Goal: Download file/media

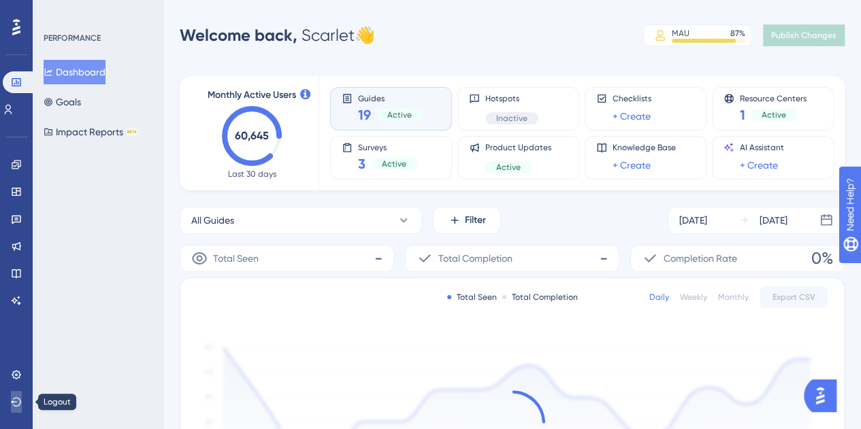
click at [22, 402] on button at bounding box center [16, 402] width 11 height 22
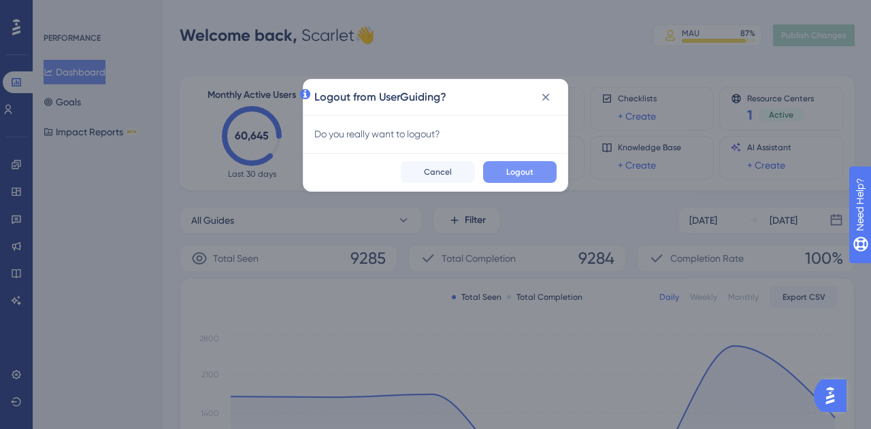
click at [514, 179] on button "Logout" at bounding box center [519, 172] width 73 height 22
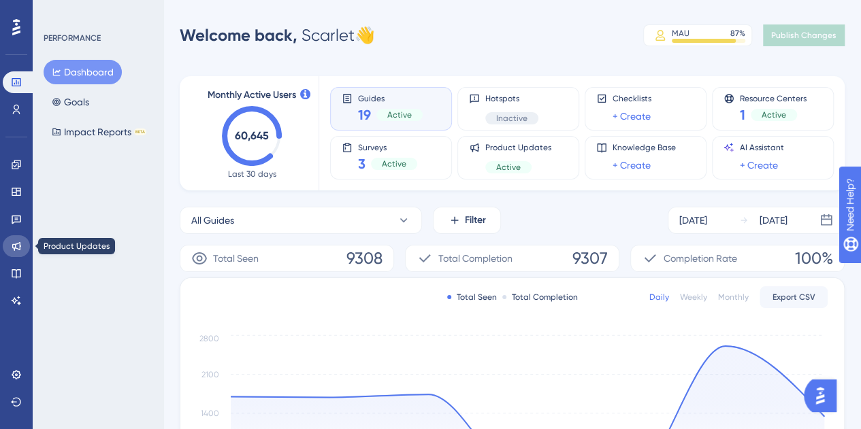
click at [23, 248] on link at bounding box center [16, 246] width 27 height 22
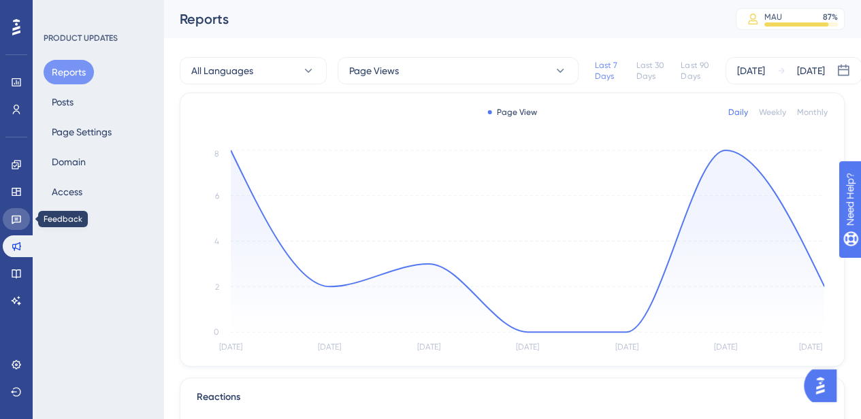
click at [13, 225] on link at bounding box center [16, 219] width 27 height 22
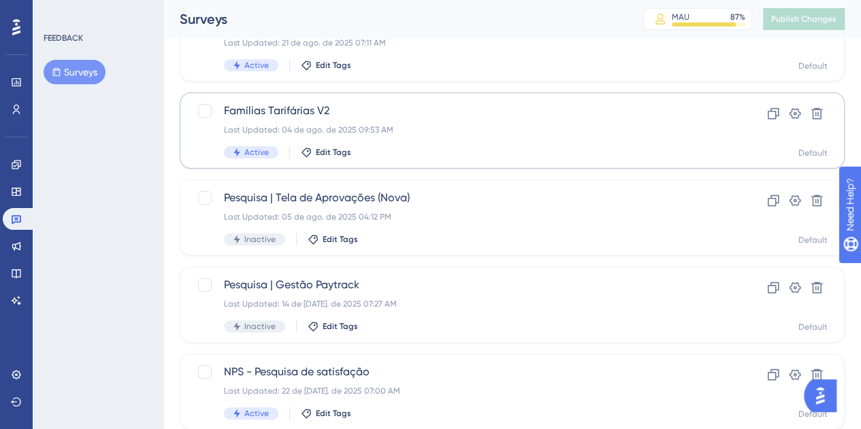
scroll to position [121, 0]
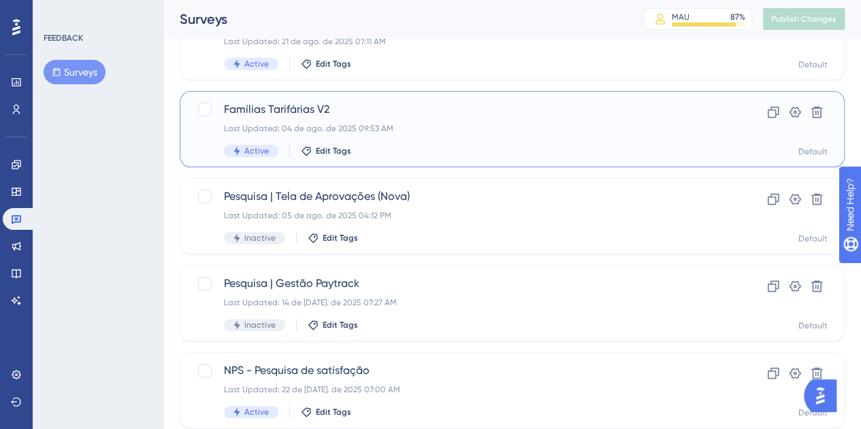
click at [512, 115] on span "Famílias Tarifárias V2" at bounding box center [457, 109] width 467 height 16
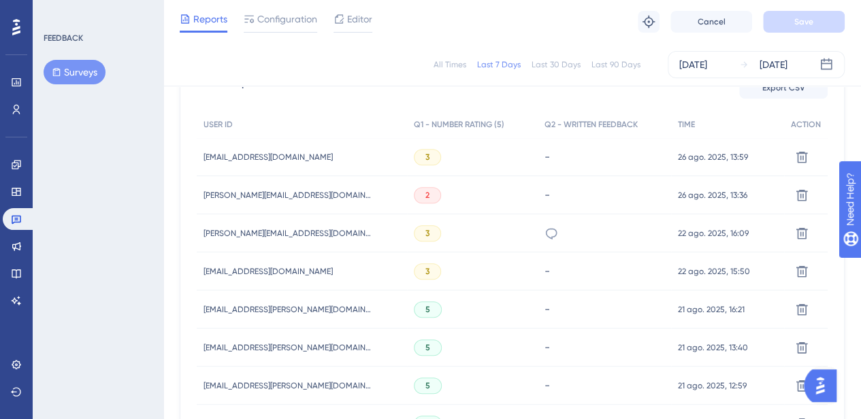
scroll to position [413, 10]
click at [435, 342] on div "5" at bounding box center [472, 347] width 131 height 38
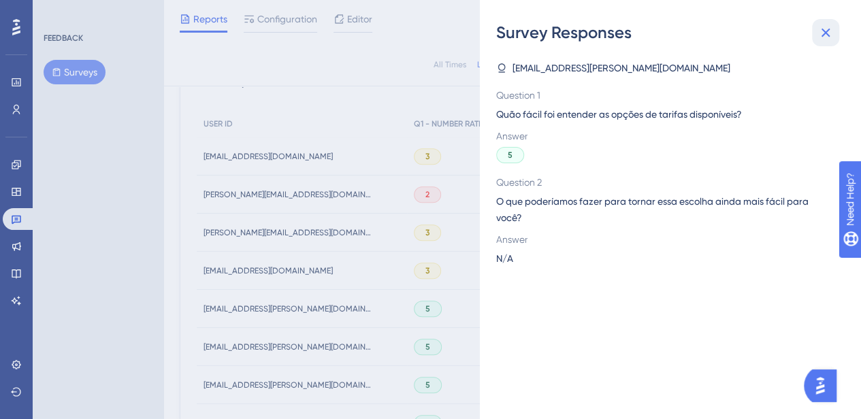
click at [815, 42] on button at bounding box center [825, 32] width 27 height 27
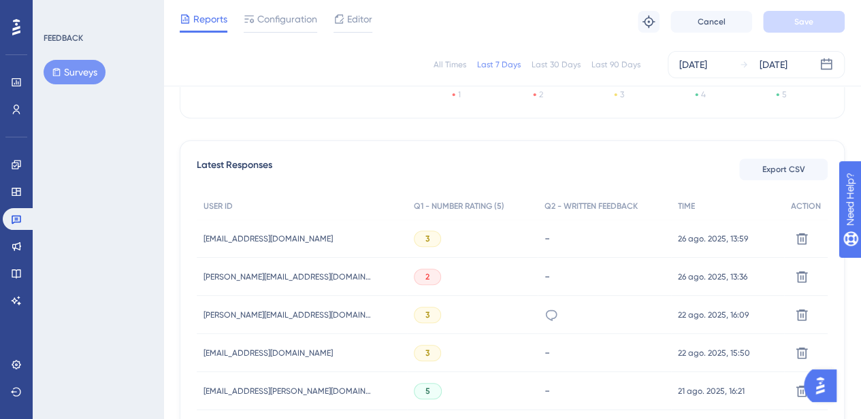
scroll to position [330, 5]
click at [17, 218] on icon at bounding box center [17, 220] width 10 height 9
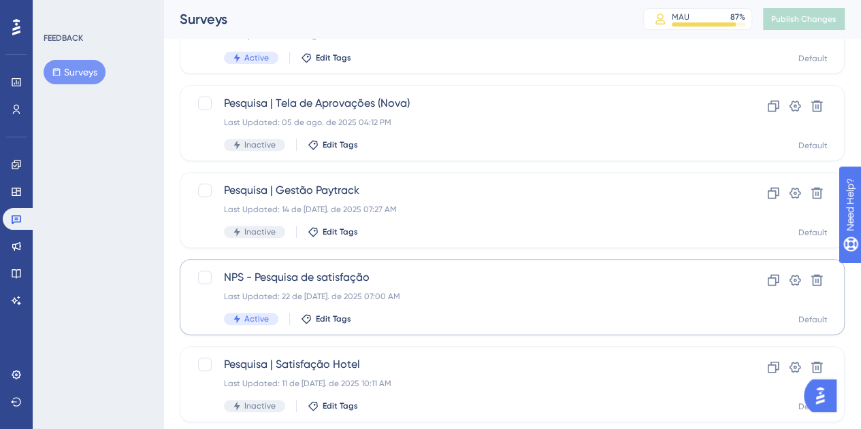
scroll to position [215, 0]
click at [450, 278] on span "NPS - Pesquisa de satisfação" at bounding box center [457, 277] width 467 height 16
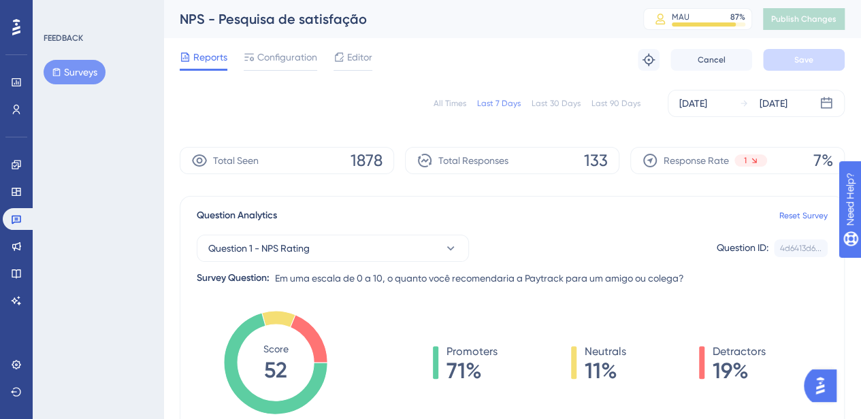
click at [465, 100] on div "All Times" at bounding box center [449, 103] width 33 height 11
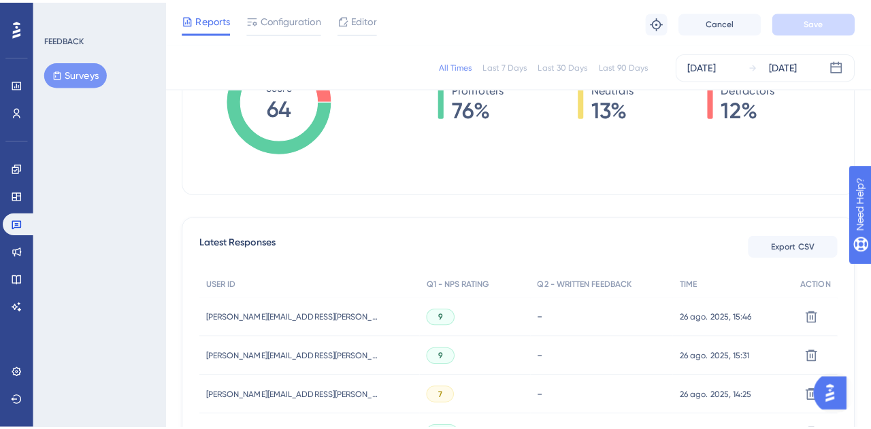
scroll to position [264, 0]
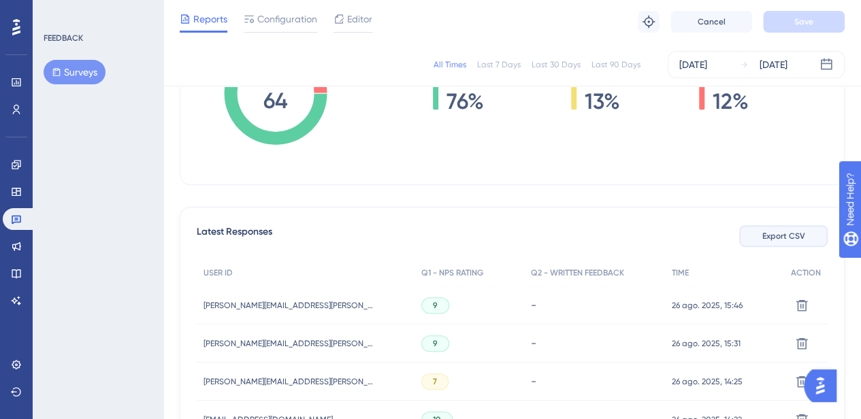
click at [789, 227] on button "Export CSV" at bounding box center [783, 236] width 88 height 22
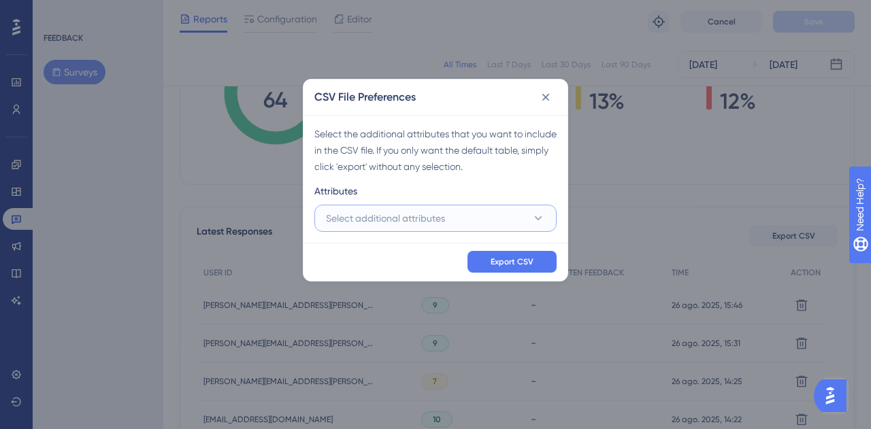
click at [501, 211] on button "Select additional attributes" at bounding box center [435, 218] width 242 height 27
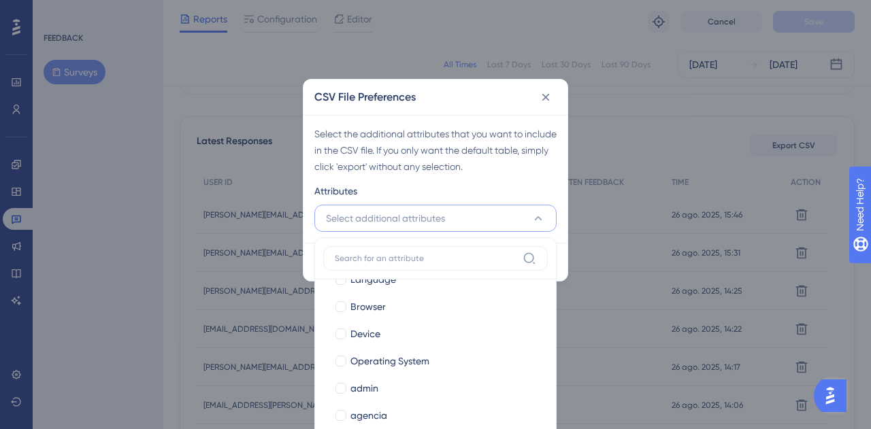
scroll to position [103, 0]
click at [360, 383] on span "admin" at bounding box center [364, 389] width 28 height 16
checkbox input "true"
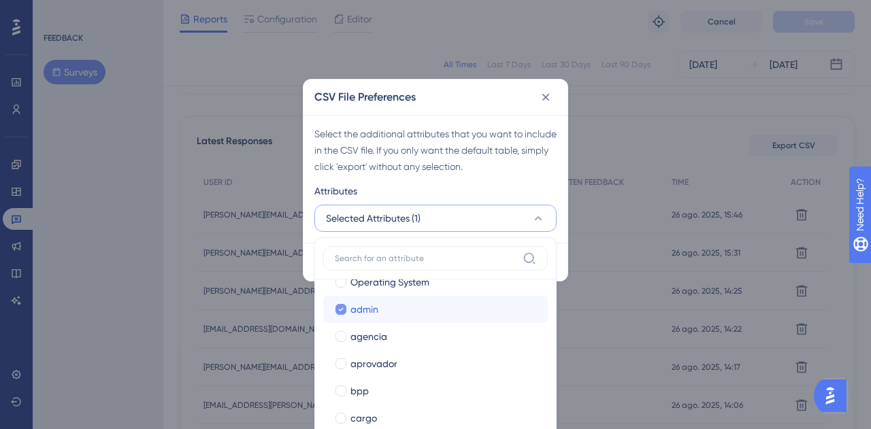
scroll to position [184, 0]
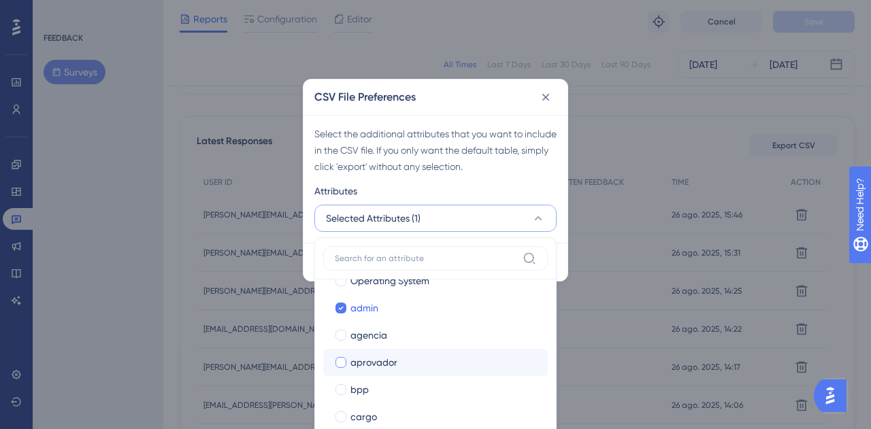
click at [359, 365] on span "aprovador" at bounding box center [373, 362] width 47 height 16
checkbox input "true"
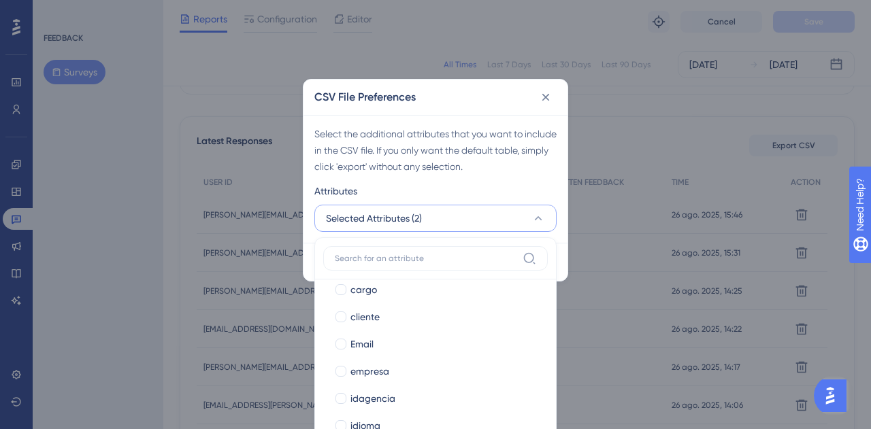
scroll to position [312, 0]
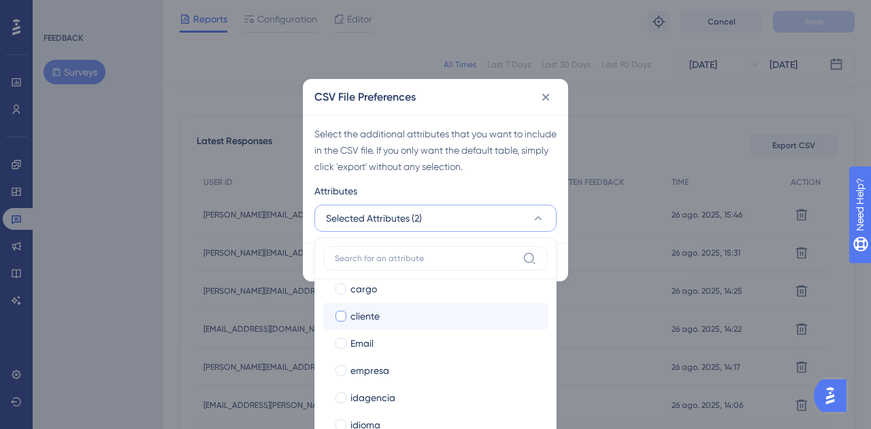
click at [363, 314] on span "cliente" at bounding box center [364, 316] width 29 height 16
checkbox input "true"
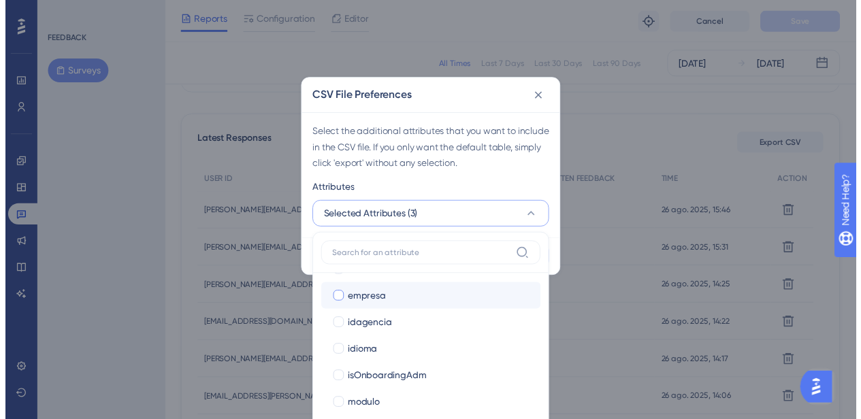
scroll to position [445, 0]
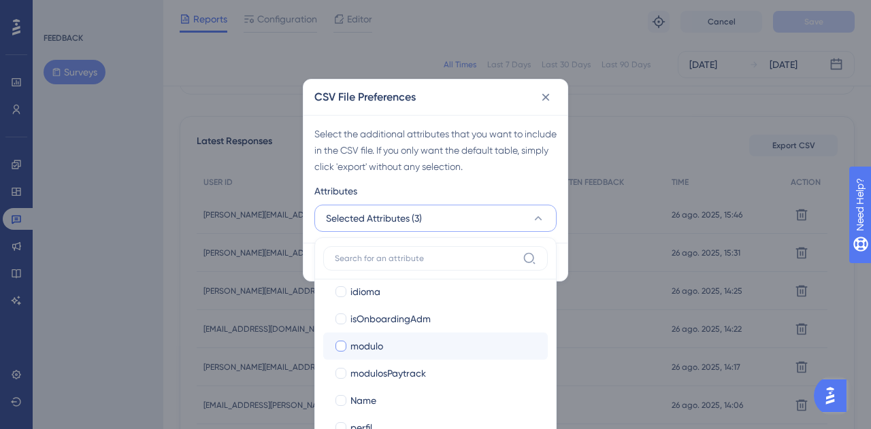
click at [370, 350] on span "modulo" at bounding box center [366, 346] width 33 height 16
checkbox input "true"
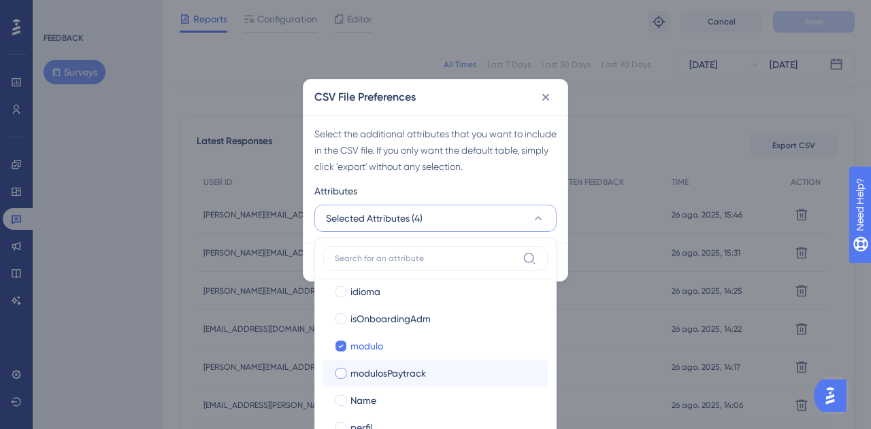
click at [367, 373] on span "modulosPaytrack" at bounding box center [388, 373] width 76 height 16
checkbox input "true"
click at [458, 191] on div "Attributes" at bounding box center [435, 194] width 242 height 22
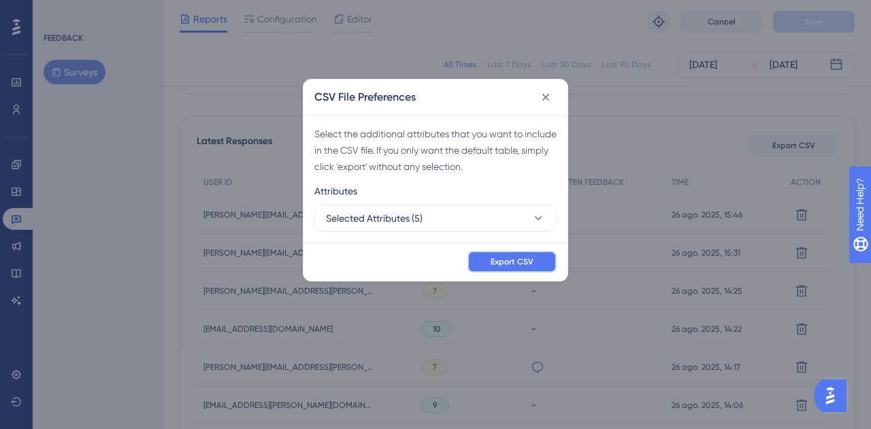
click at [510, 254] on button "Export CSV" at bounding box center [511, 262] width 89 height 22
